Goal: Find specific page/section: Find specific page/section

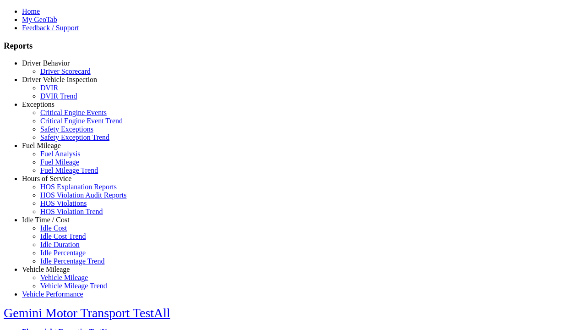
click at [53, 83] on link "Driver Vehicle Inspection" at bounding box center [59, 80] width 75 height 8
click at [58, 92] on link "DVIR" at bounding box center [49, 88] width 18 height 8
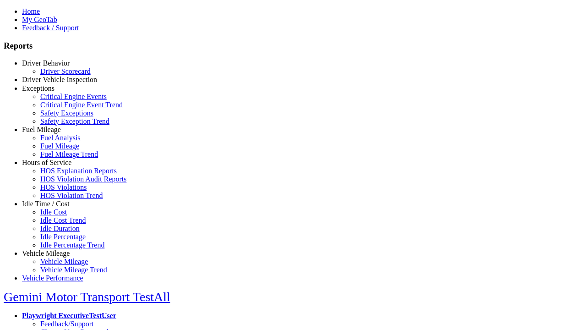
select select "**********"
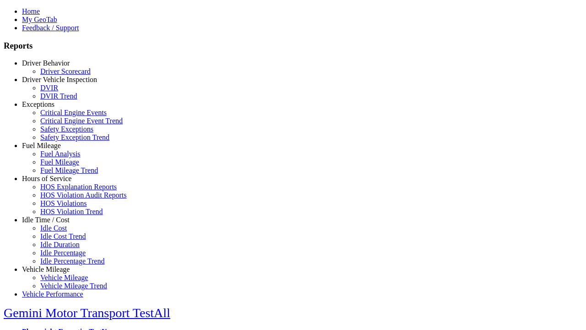
type input "**********"
